Goal: Information Seeking & Learning: Learn about a topic

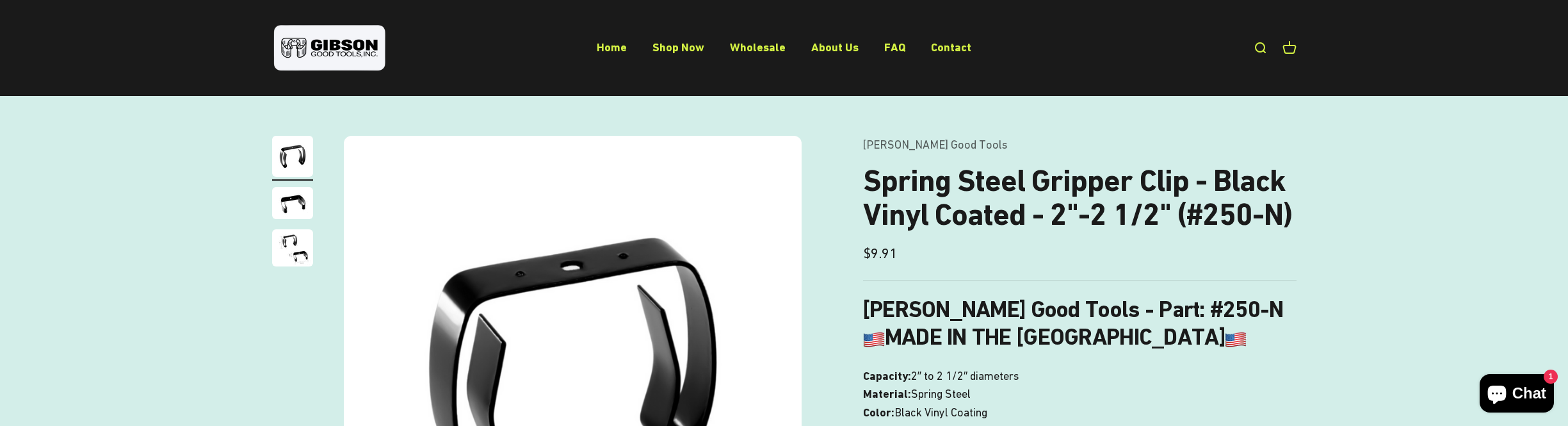
scroll to position [64, 0]
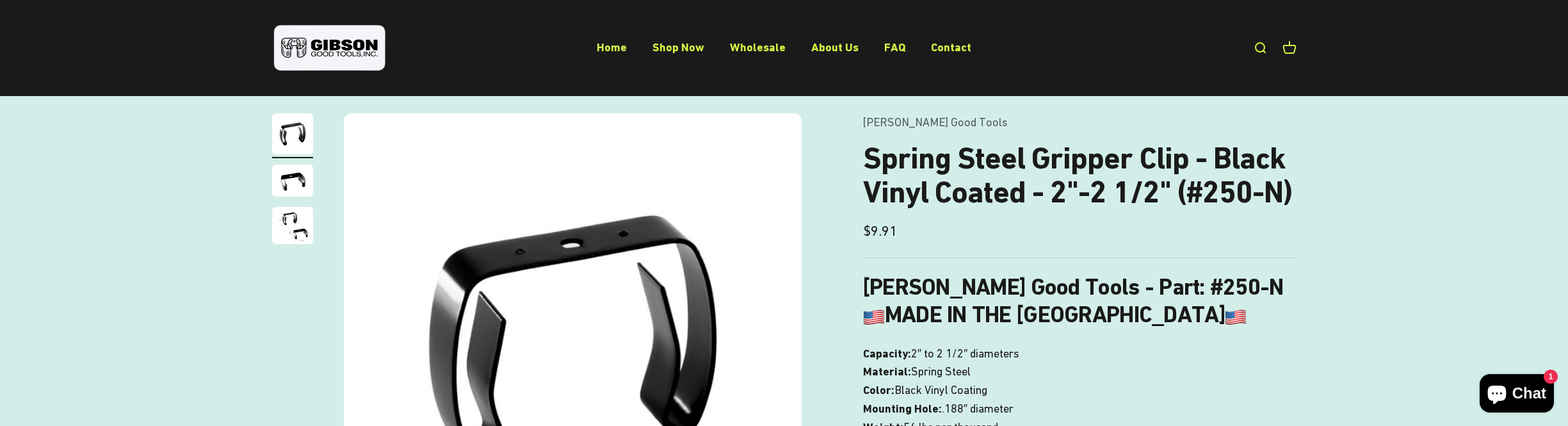
click at [286, 238] on img "Go to item 3" at bounding box center [293, 226] width 41 height 38
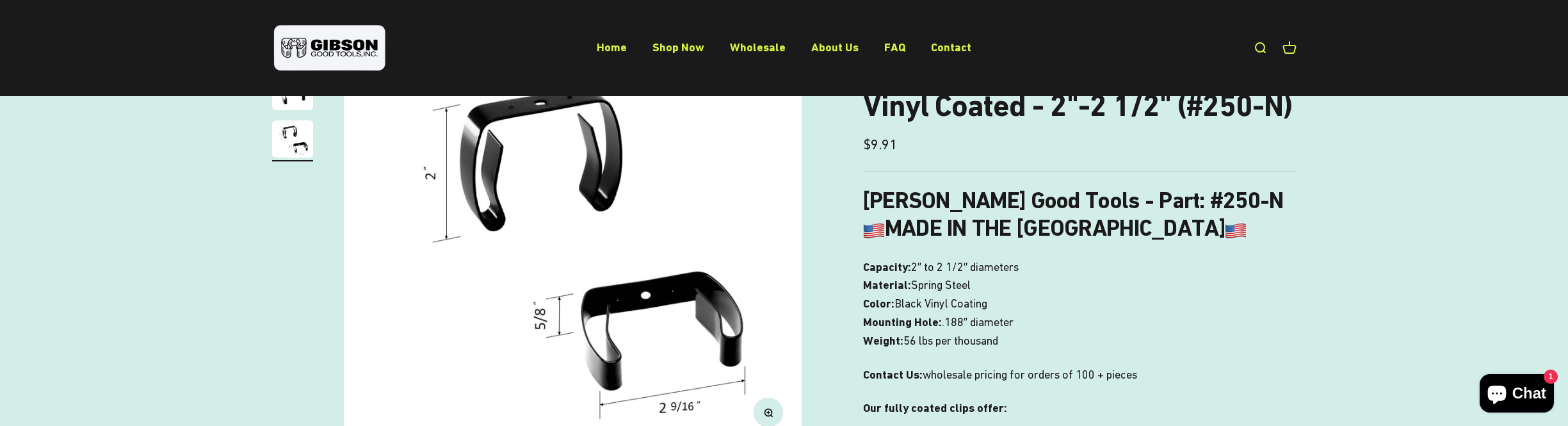
scroll to position [128, 0]
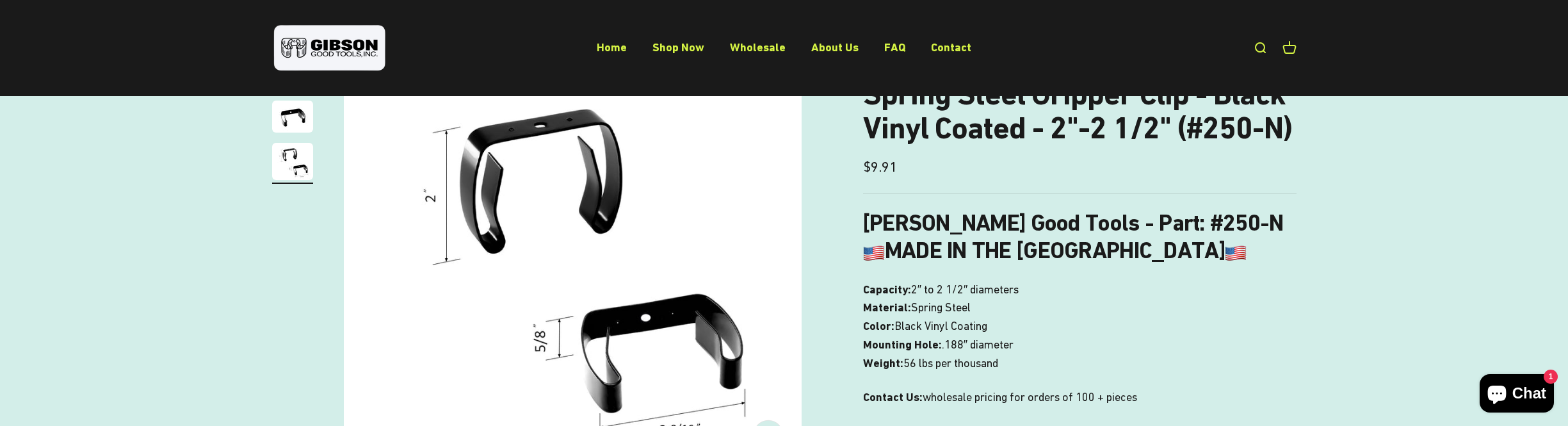
click at [1210, 114] on h1 "Spring Steel Gripper Clip - Black Vinyl Coated - 2"-2 1/2" (#250-N)" at bounding box center [1079, 112] width 433 height 68
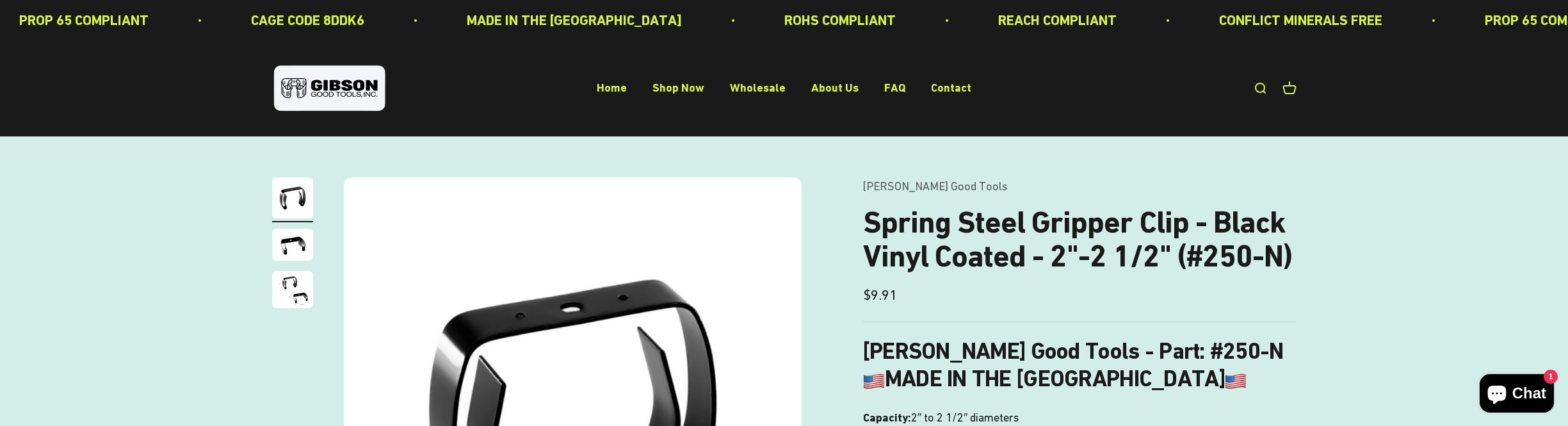
click at [284, 250] on img "Go to item 2" at bounding box center [293, 245] width 41 height 32
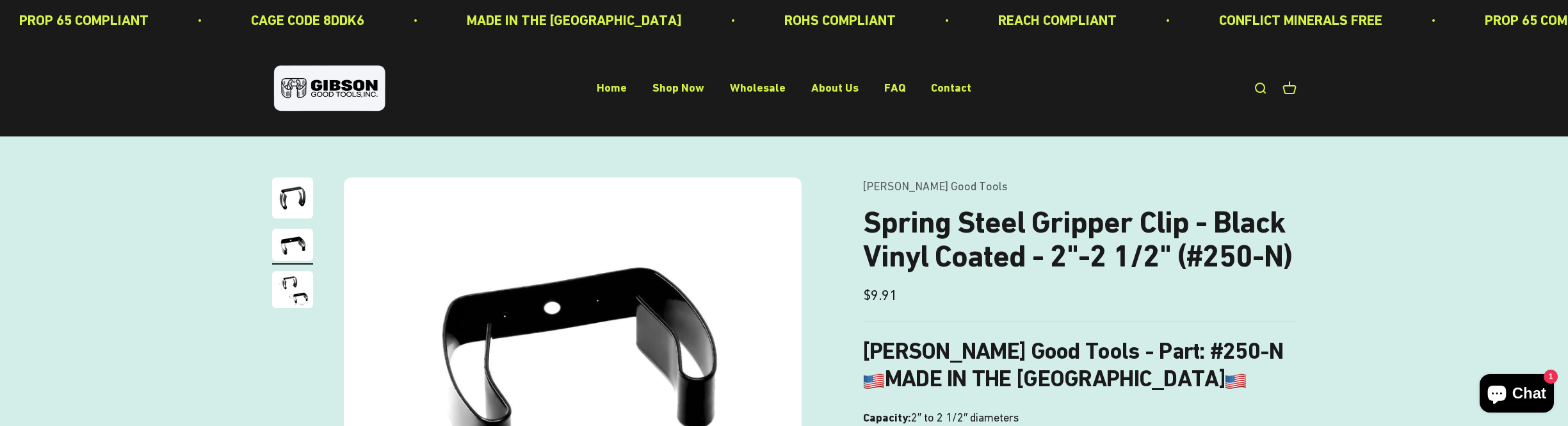
click at [291, 282] on img "Go to item 3" at bounding box center [293, 289] width 41 height 38
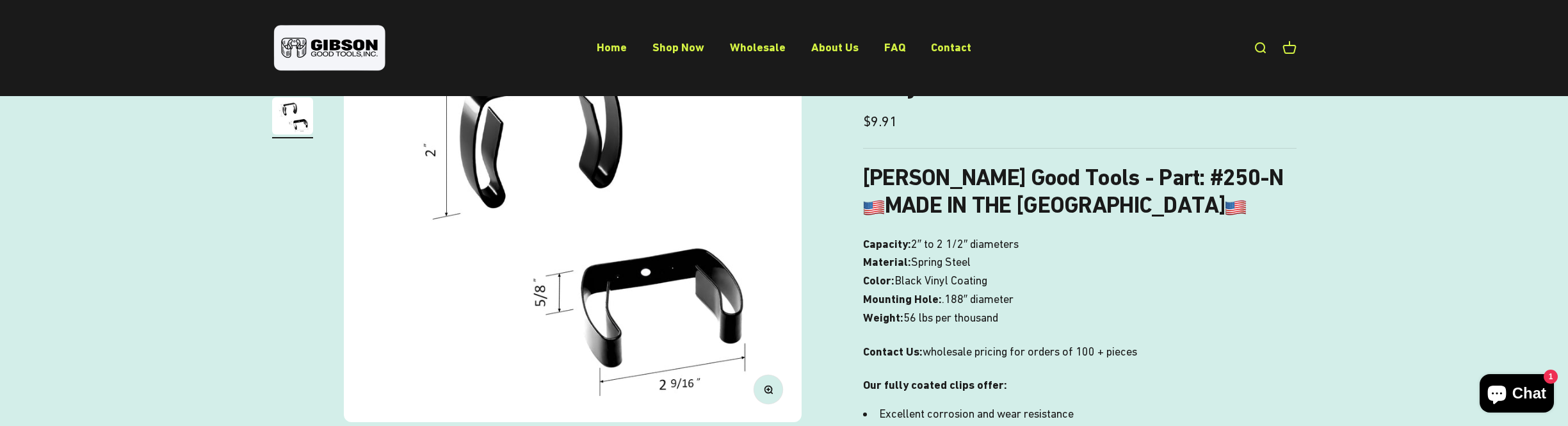
scroll to position [192, 0]
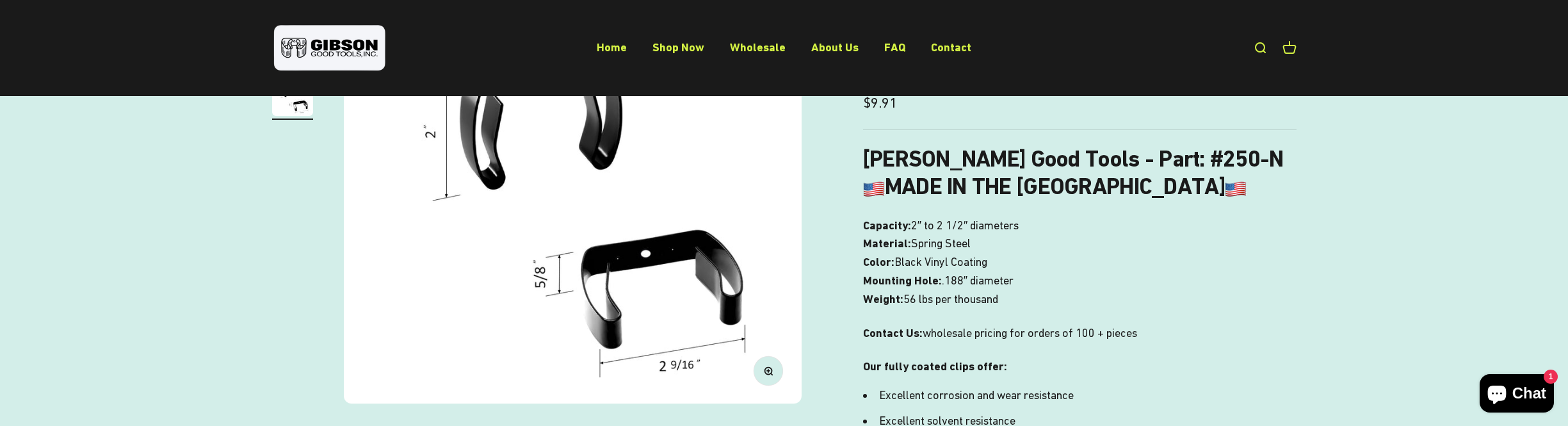
click at [256, 286] on div "Zoom Go to item 1 Go to item 2 Go to item 3 Gibson Good Tools Spring Steel Grip…" at bounding box center [784, 376] width 1568 height 864
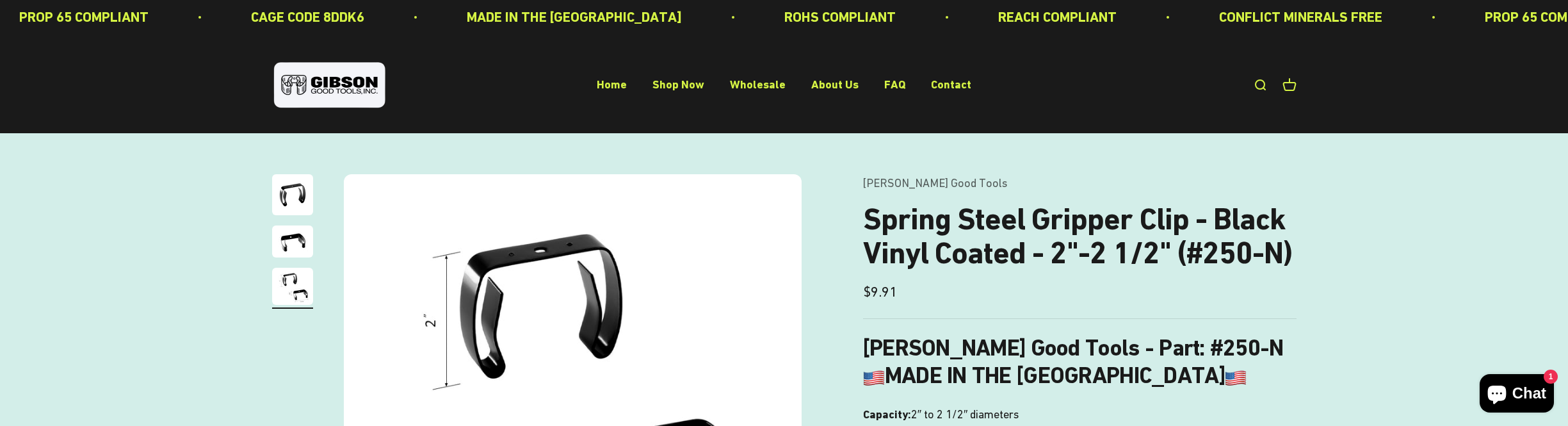
scroll to position [0, 0]
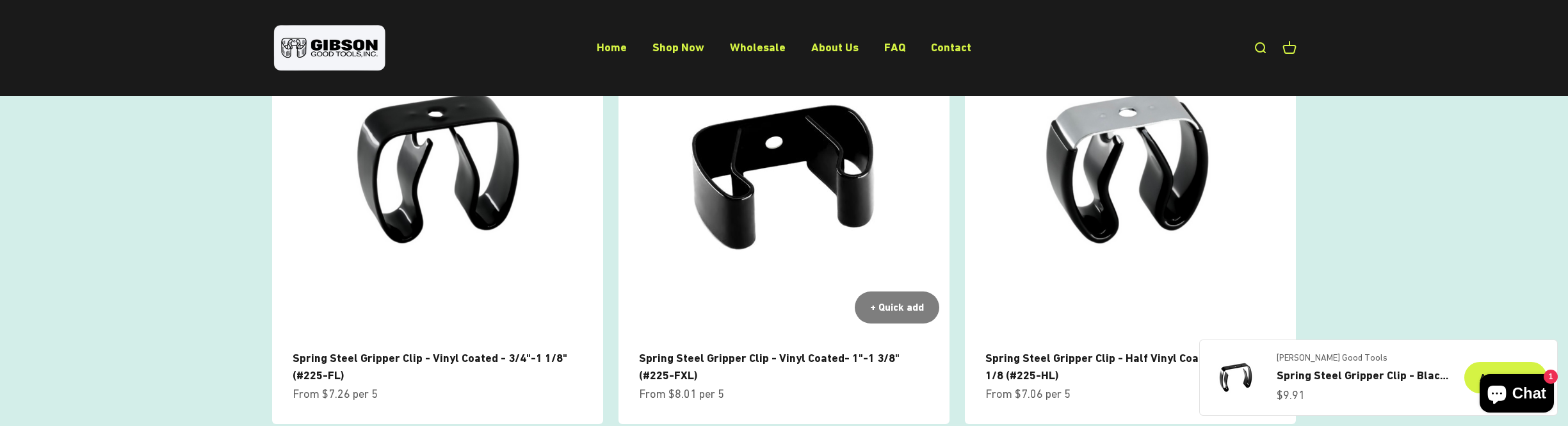
scroll to position [1536, 0]
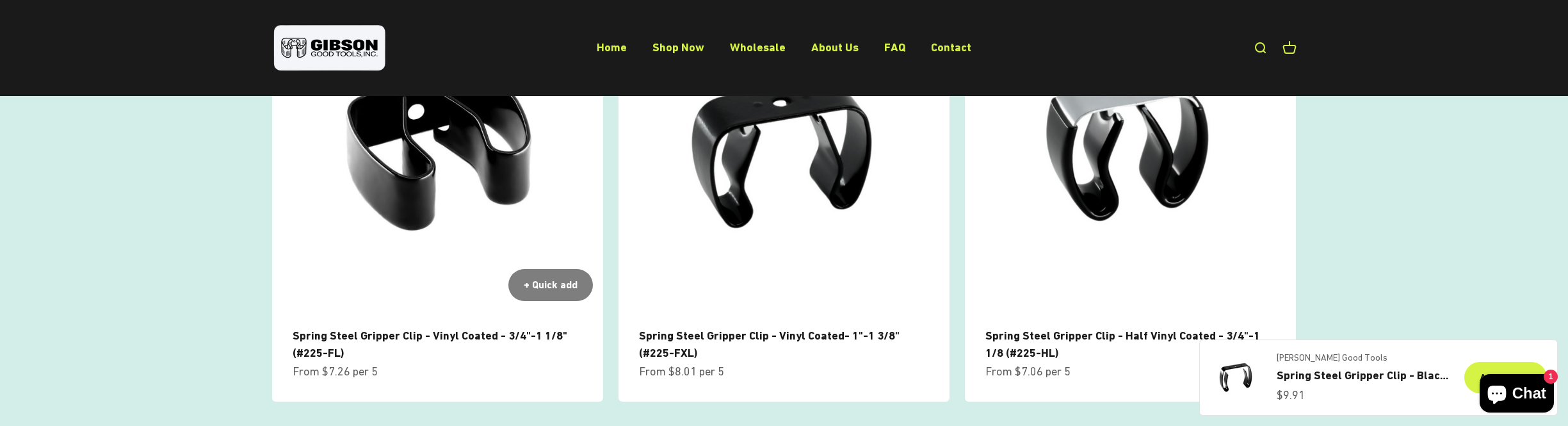
click at [469, 221] on img at bounding box center [438, 146] width 331 height 331
